Goal: Find specific page/section: Find specific page/section

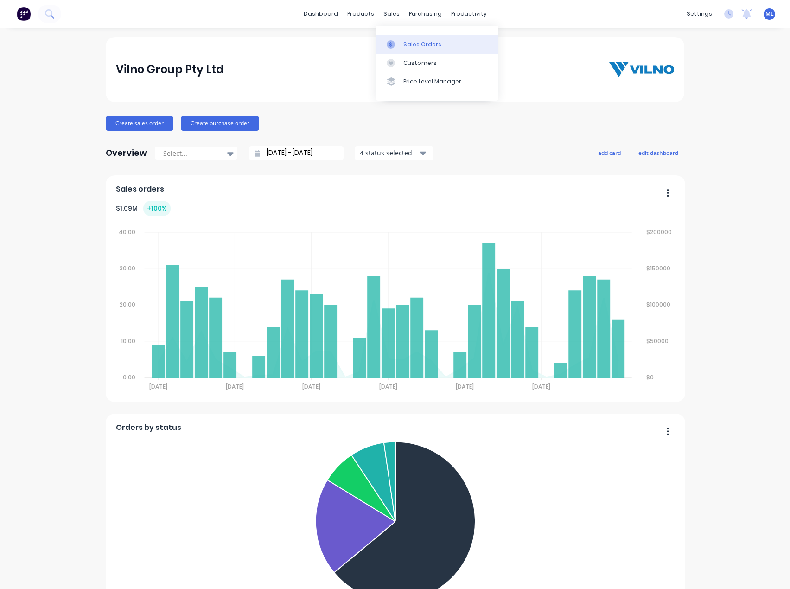
click at [402, 42] on link "Sales Orders" at bounding box center [437, 44] width 123 height 19
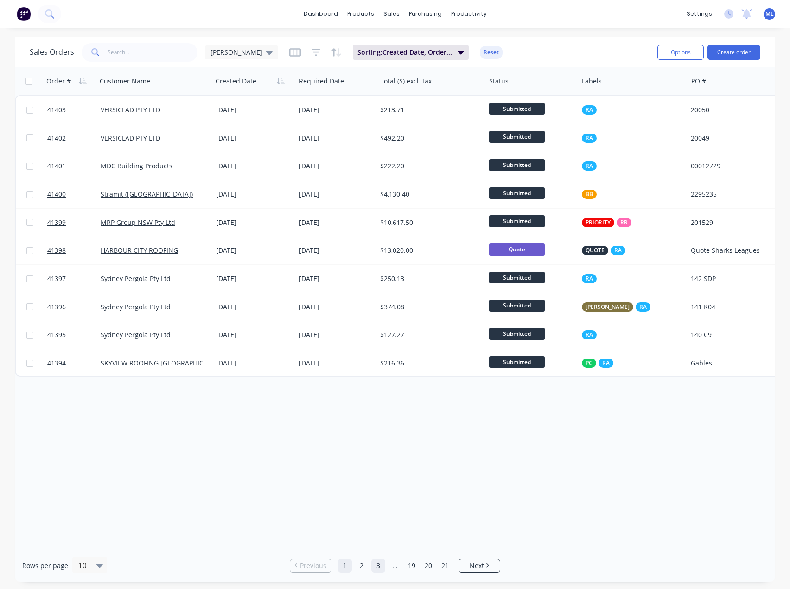
click at [377, 566] on link "3" at bounding box center [379, 566] width 14 height 14
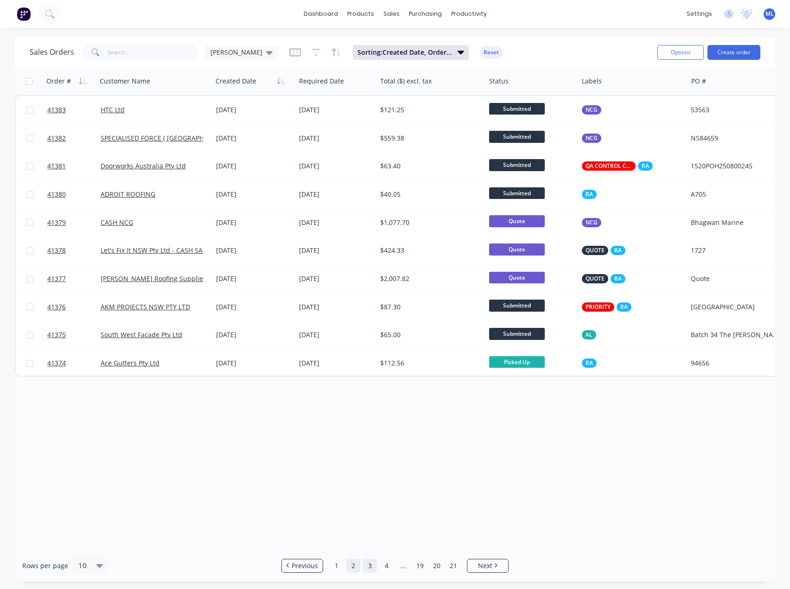
click at [352, 567] on link "2" at bounding box center [354, 566] width 14 height 14
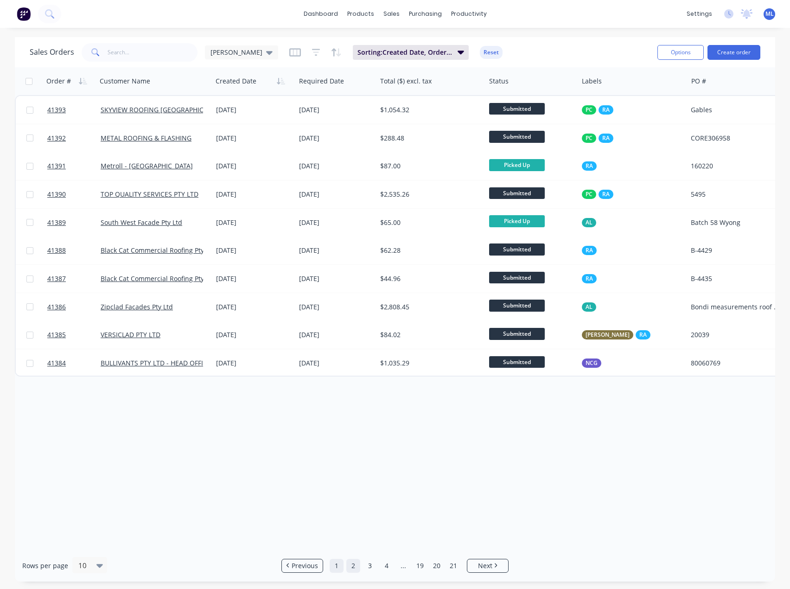
click at [336, 570] on link "1" at bounding box center [337, 566] width 14 height 14
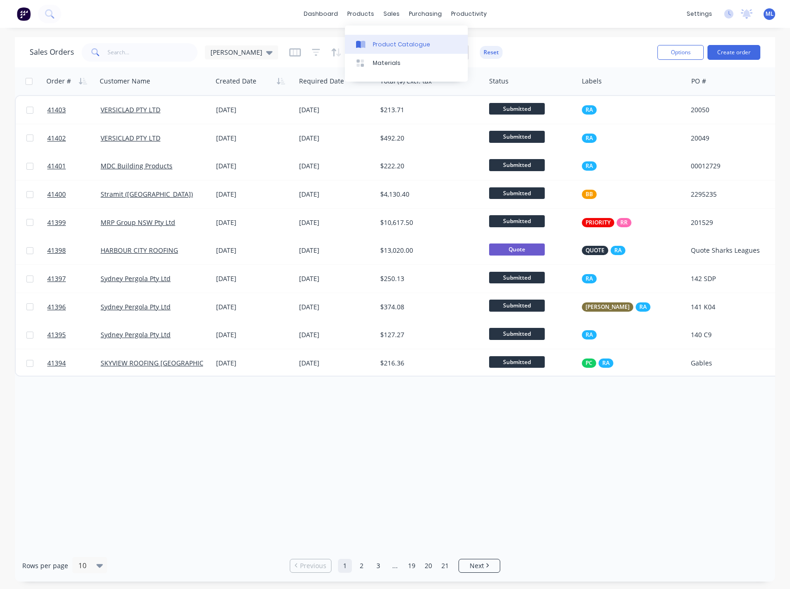
click at [382, 44] on div "Product Catalogue" at bounding box center [402, 44] width 58 height 8
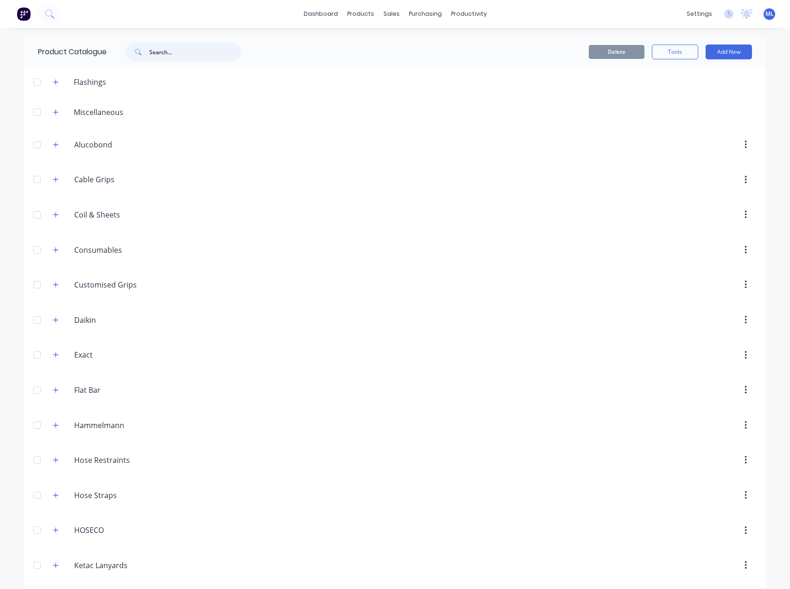
click at [164, 51] on input "text" at bounding box center [195, 52] width 92 height 19
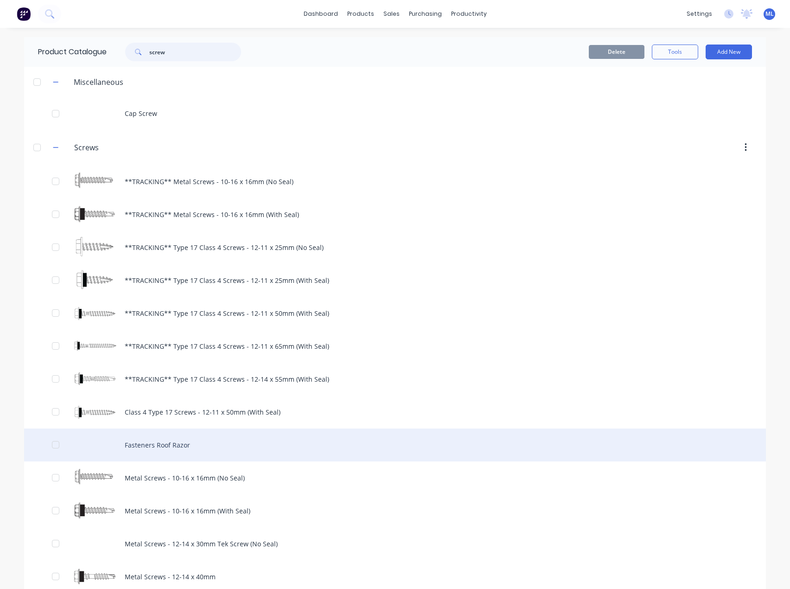
type input "screw"
click at [172, 446] on div "Fasteners Roof Razor" at bounding box center [395, 445] width 742 height 33
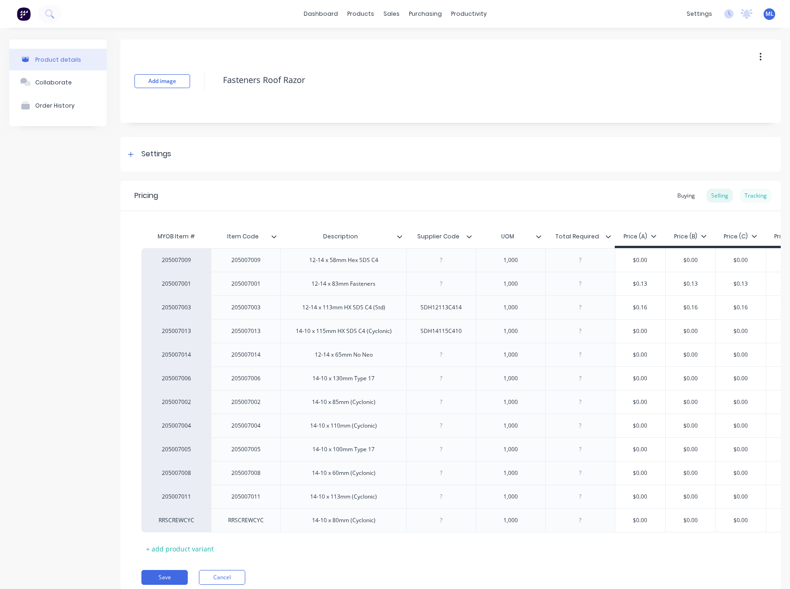
click at [757, 199] on div "Tracking" at bounding box center [756, 196] width 32 height 14
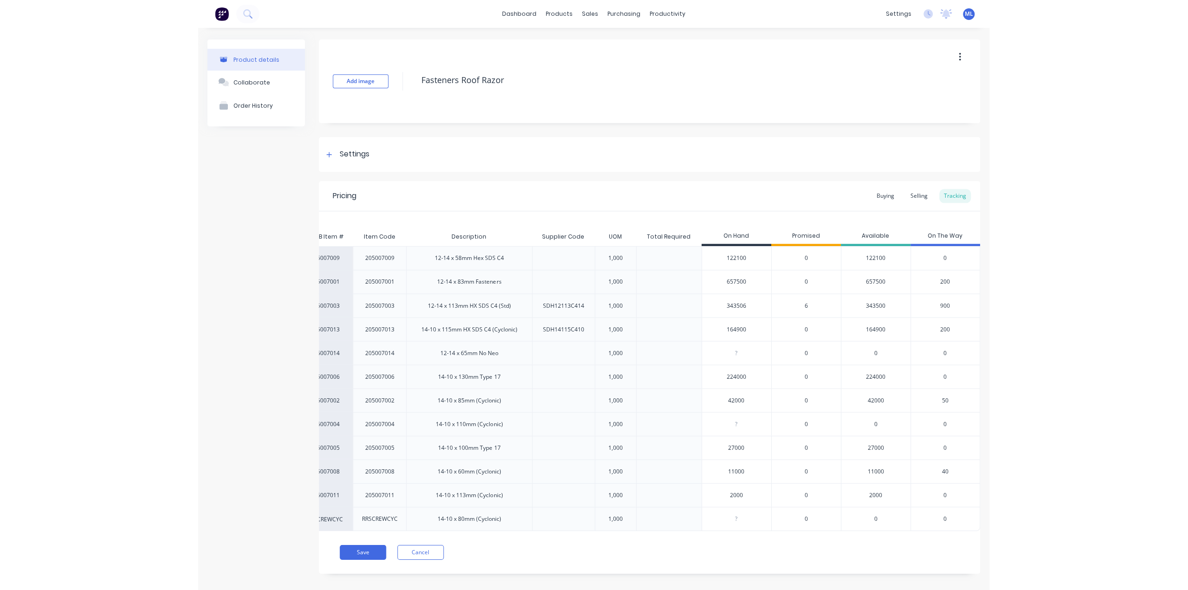
scroll to position [0, 47]
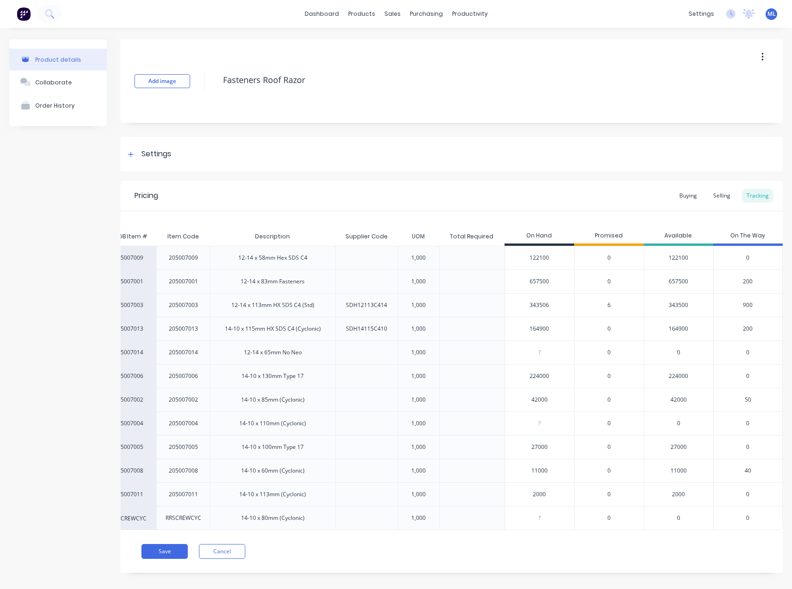
type textarea "x"
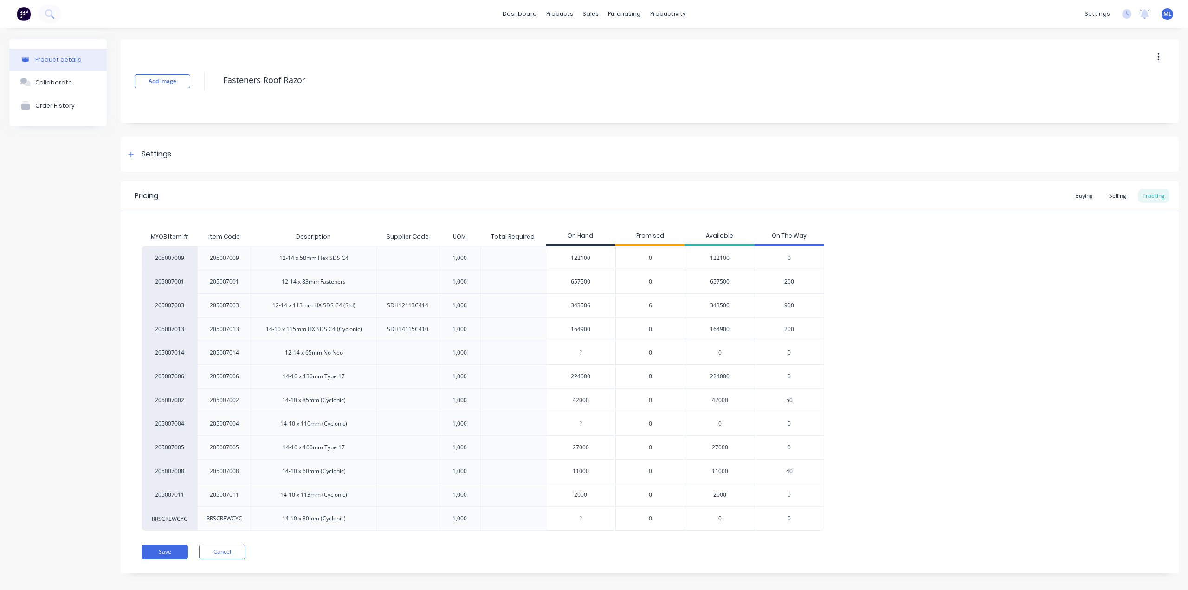
scroll to position [0, 0]
click at [583, 289] on div "657500" at bounding box center [580, 281] width 69 height 23
type input "657500"
click at [790, 306] on span "900" at bounding box center [789, 305] width 10 height 8
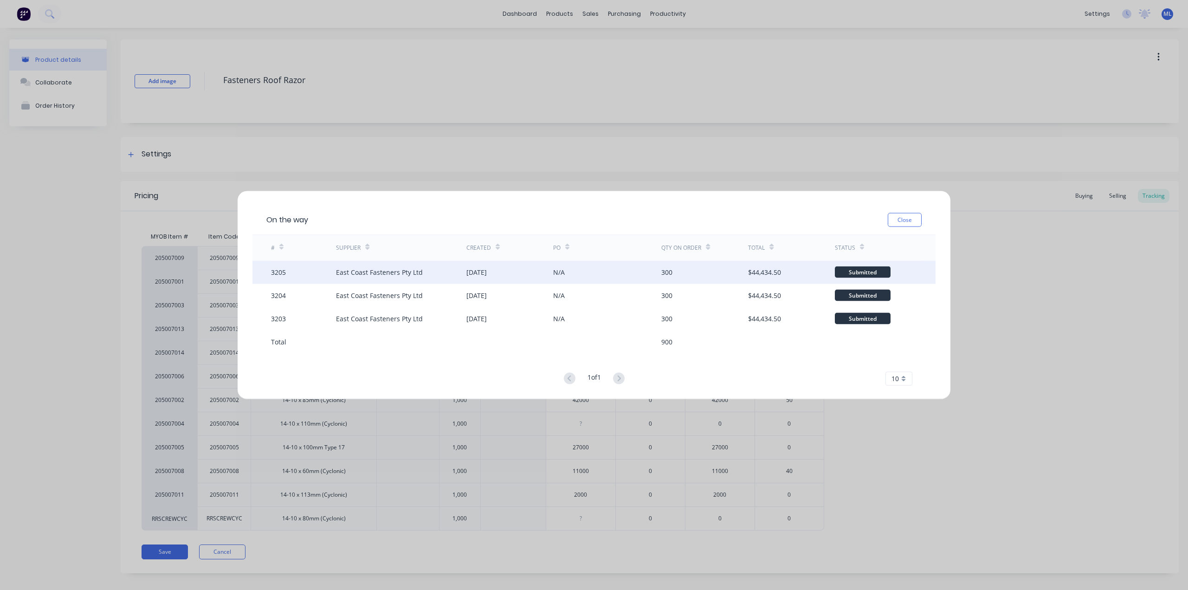
click at [365, 272] on div "East Coast Fasteners Pty Ltd" at bounding box center [379, 272] width 87 height 10
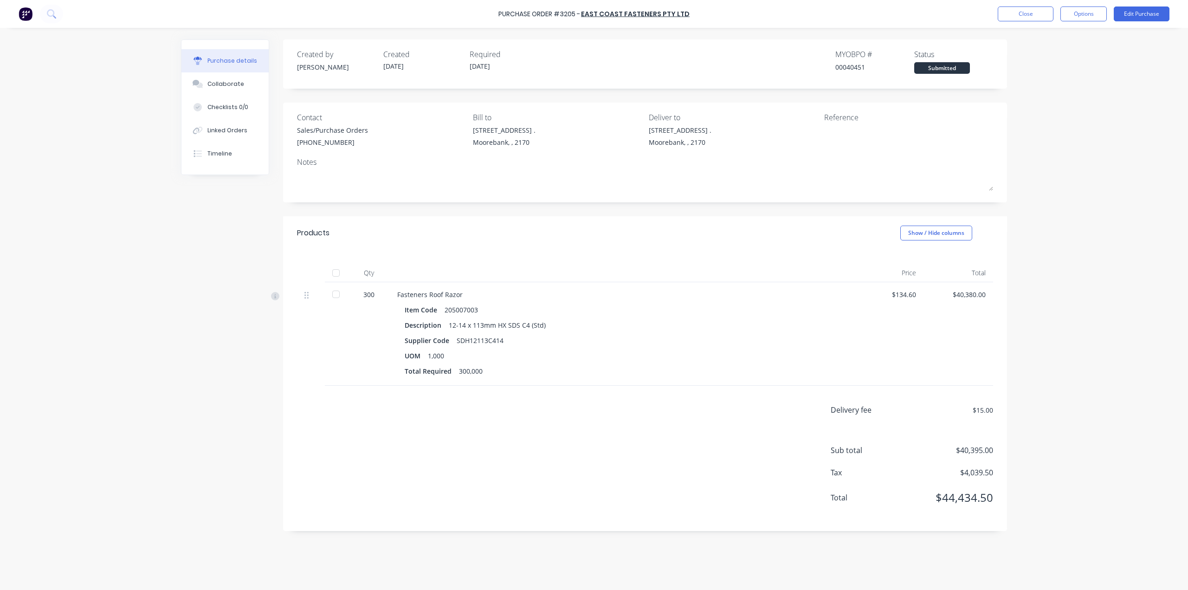
click at [619, 9] on div "East Coast Fasteners Pty Ltd" at bounding box center [635, 14] width 109 height 10
click at [616, 9] on link "East Coast Fasteners Pty Ltd" at bounding box center [635, 13] width 109 height 9
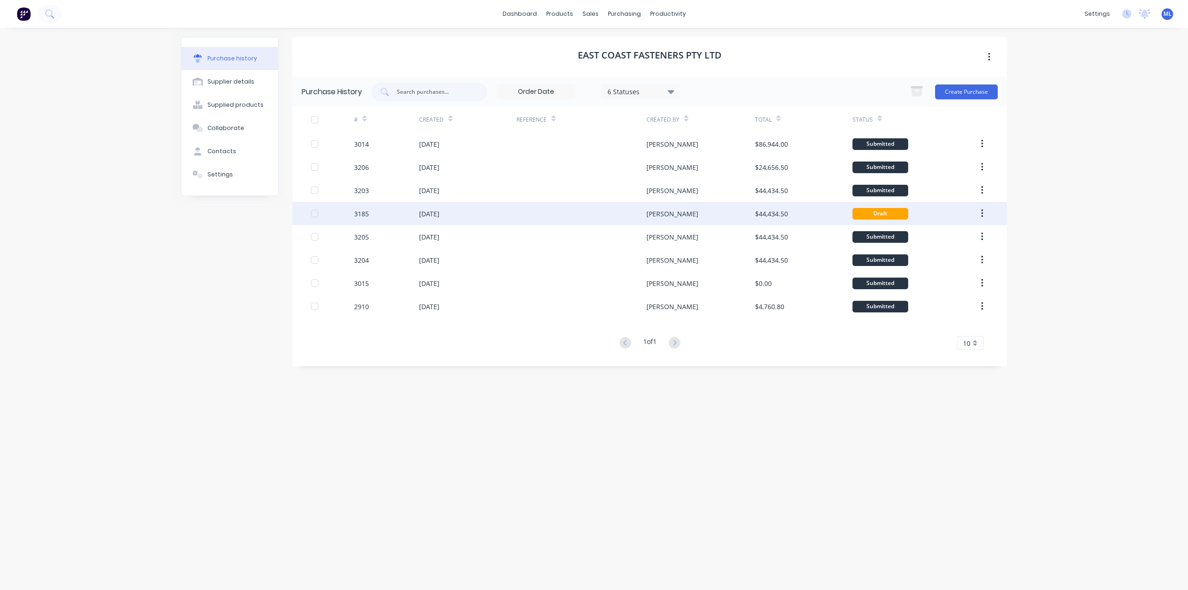
click at [374, 218] on div "3185" at bounding box center [386, 213] width 65 height 23
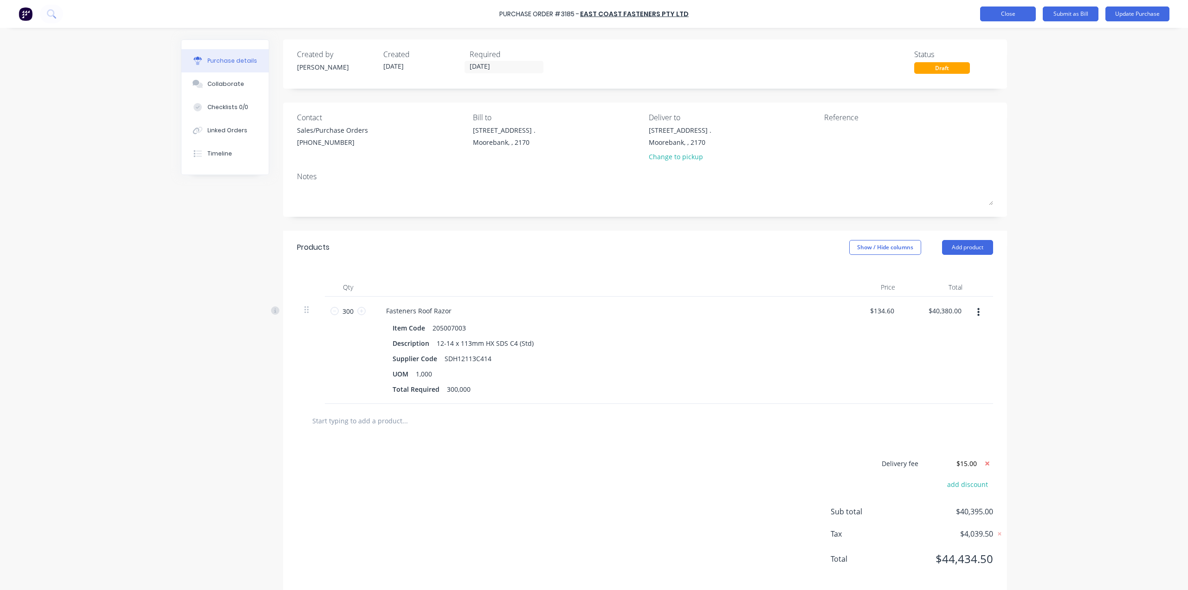
click at [790, 16] on button "Close" at bounding box center [1008, 13] width 56 height 15
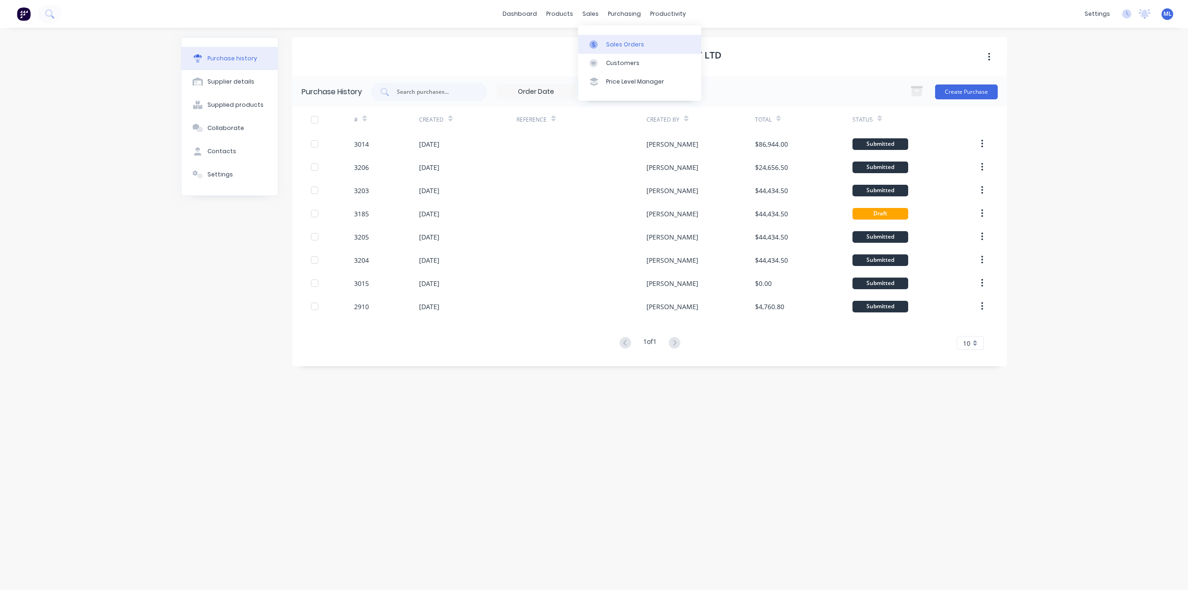
click at [610, 39] on link "Sales Orders" at bounding box center [639, 44] width 123 height 19
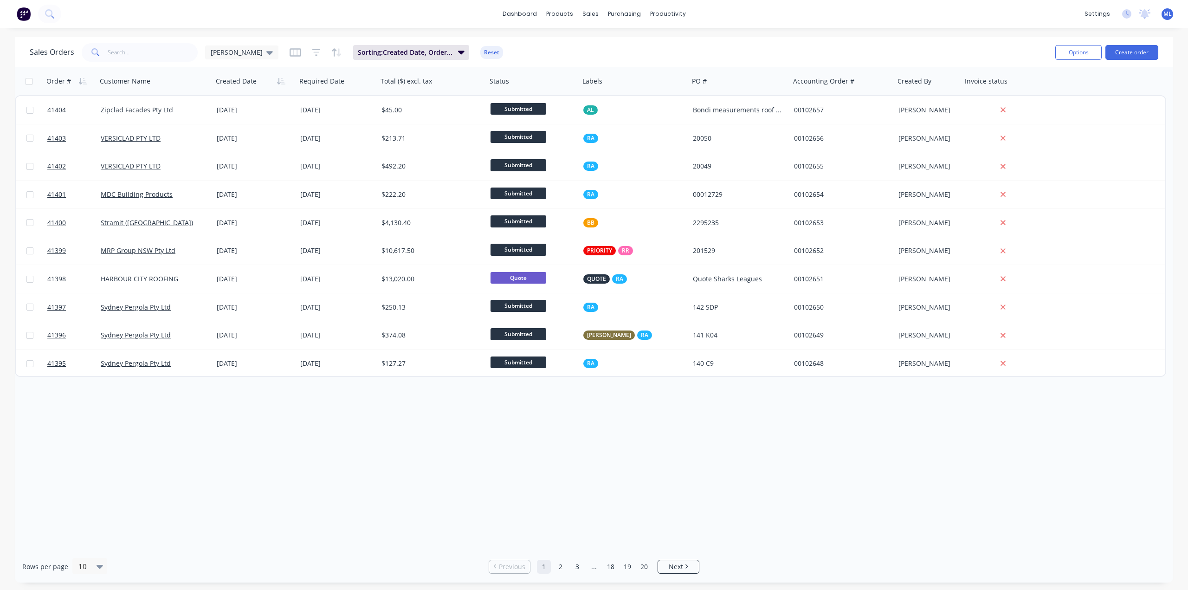
click at [790, 450] on div "Order # Customer Name Created Date Required Date Total ($) excl. tax Status Lab…" at bounding box center [594, 308] width 1158 height 483
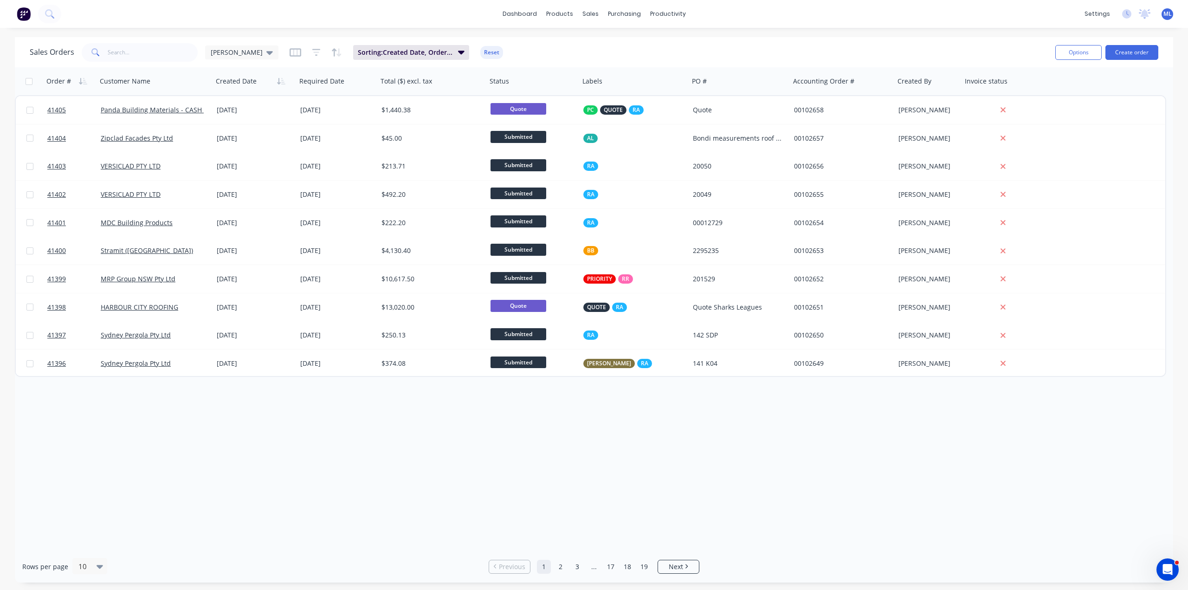
click at [431, 499] on div "Order # Customer Name Created Date Required Date Total ($) excl. tax Status Lab…" at bounding box center [594, 308] width 1158 height 483
